Goal: Book appointment/travel/reservation

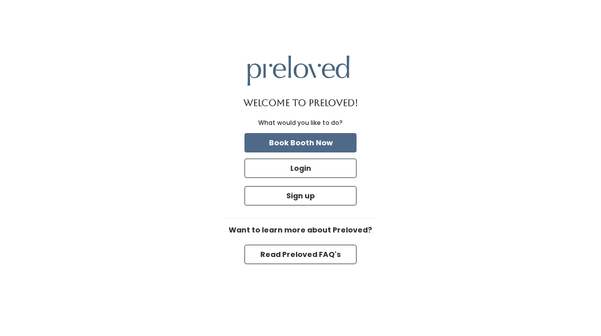
click at [328, 144] on button "Book Booth Now" at bounding box center [301, 142] width 112 height 19
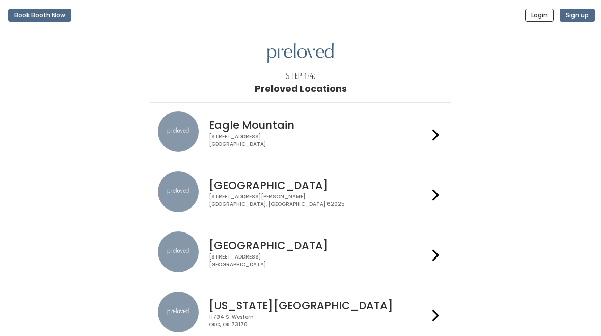
click at [428, 262] on div at bounding box center [435, 252] width 15 height 43
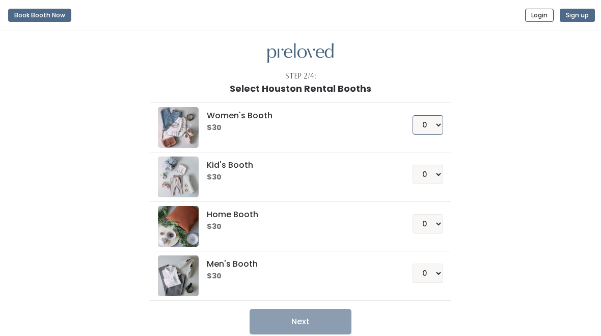
click at [438, 128] on select "0 1 2 3 4" at bounding box center [428, 124] width 31 height 19
select select "1"
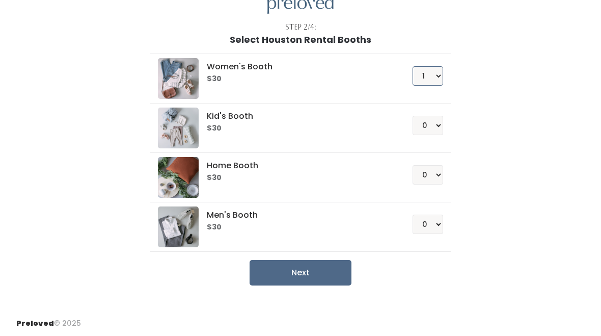
scroll to position [48, 0]
click at [318, 272] on button "Next" at bounding box center [301, 272] width 102 height 25
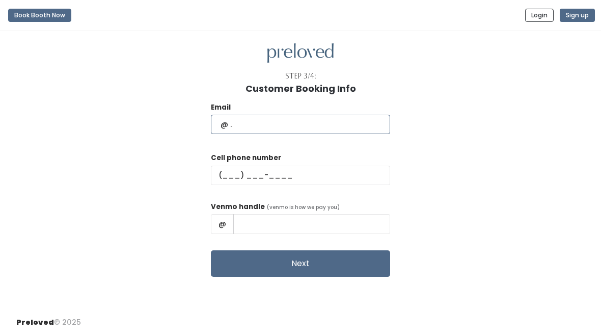
click at [230, 123] on input "text" at bounding box center [300, 124] width 179 height 19
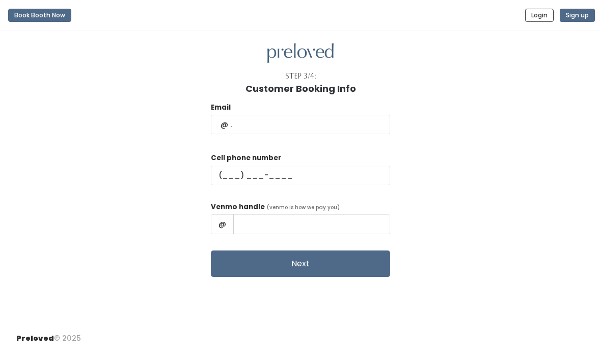
type input "kazumiokano@yahoo.com"
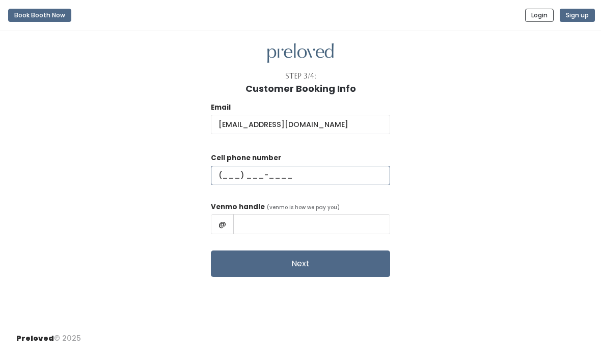
type input "(281) 210-6427"
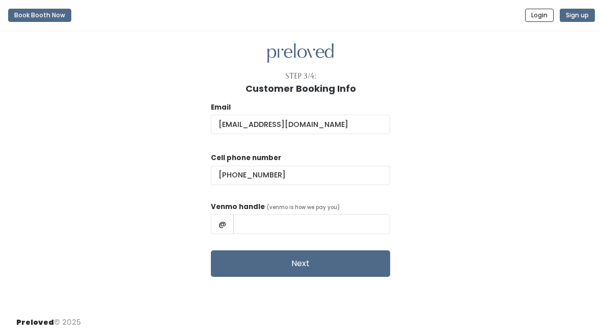
type input "Kazumi Okano"
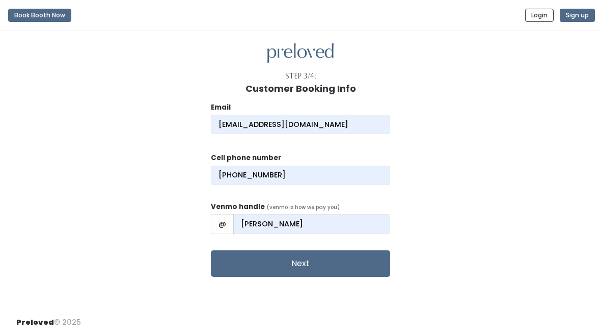
click at [261, 266] on button "Next" at bounding box center [300, 263] width 179 height 26
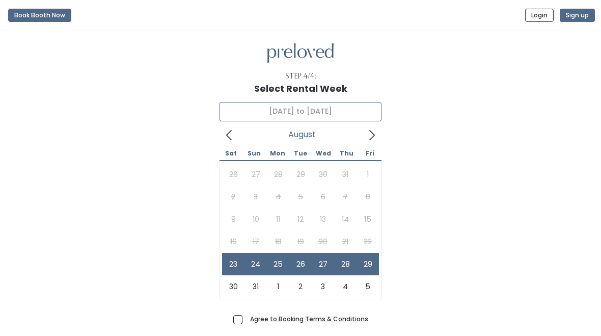
type input "[DATE] to [DATE]"
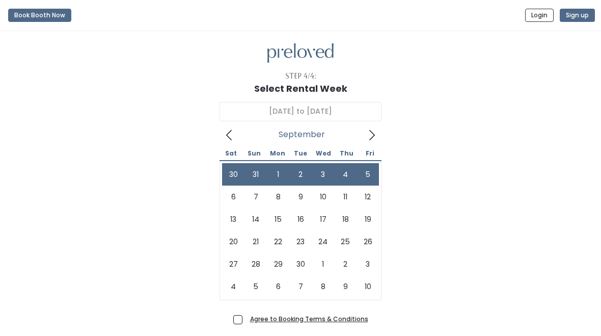
click at [246, 314] on span "Agree to Booking Terms & Conditions" at bounding box center [307, 318] width 122 height 10
click at [246, 314] on input "Agree to Booking Terms & Conditions" at bounding box center [249, 316] width 7 height 7
checkbox input "true"
